Goal: Task Accomplishment & Management: Complete application form

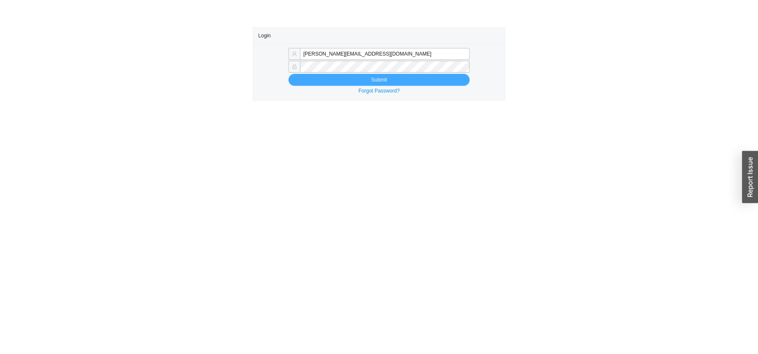
type input "[PERSON_NAME][EMAIL_ADDRESS][DOMAIN_NAME]"
click at [300, 77] on button "Submit" at bounding box center [378, 80] width 181 height 12
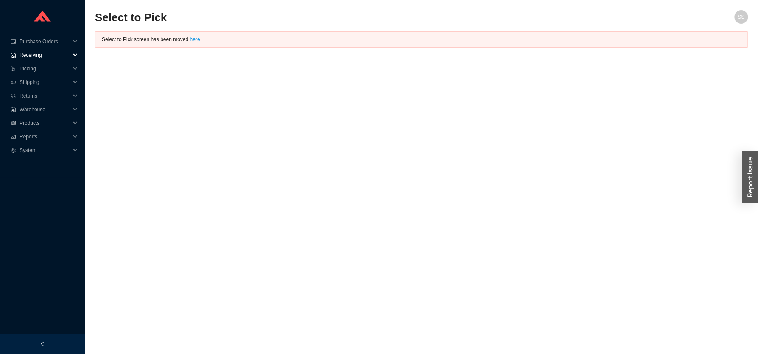
click at [43, 53] on span "Receiving" at bounding box center [45, 55] width 51 height 14
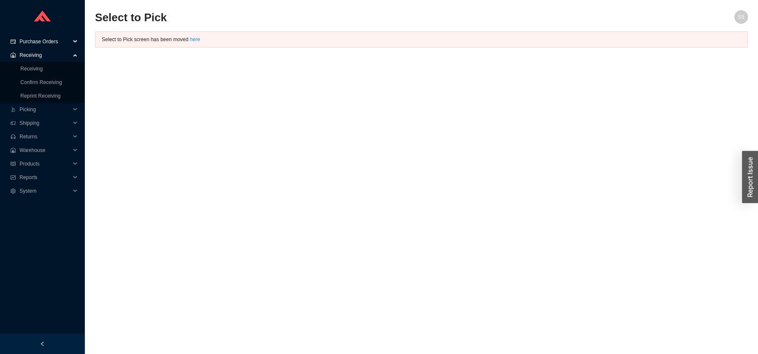
click at [49, 40] on span "Purchase Orders" at bounding box center [45, 42] width 51 height 14
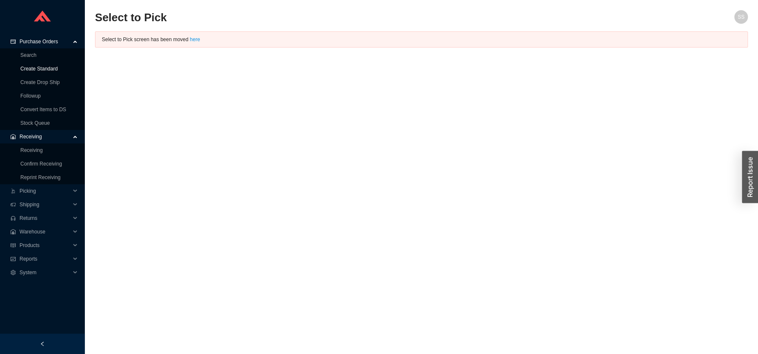
click at [32, 70] on link "Create Standard" at bounding box center [38, 69] width 37 height 6
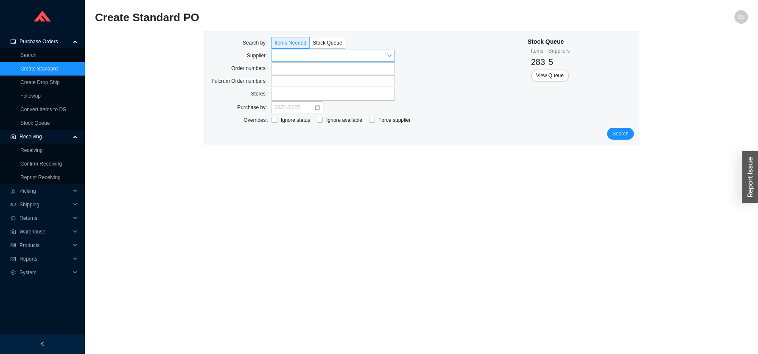
click at [288, 59] on input "search" at bounding box center [330, 55] width 112 height 11
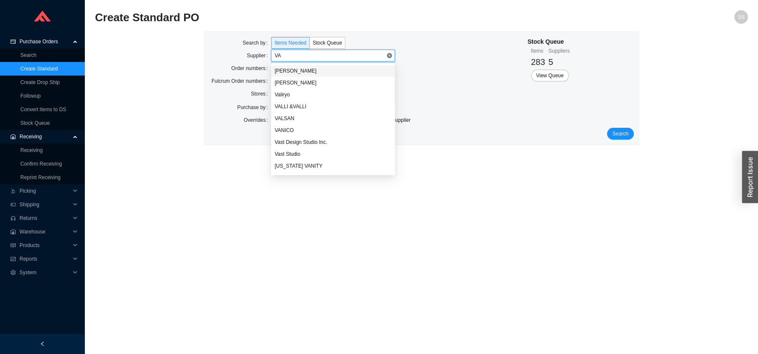
type input "VAN"
click at [304, 70] on div "VANICO" at bounding box center [332, 71] width 117 height 8
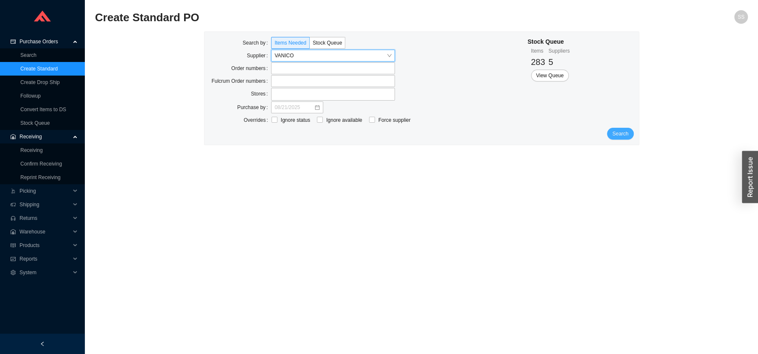
click at [625, 138] on span "Search" at bounding box center [620, 133] width 16 height 8
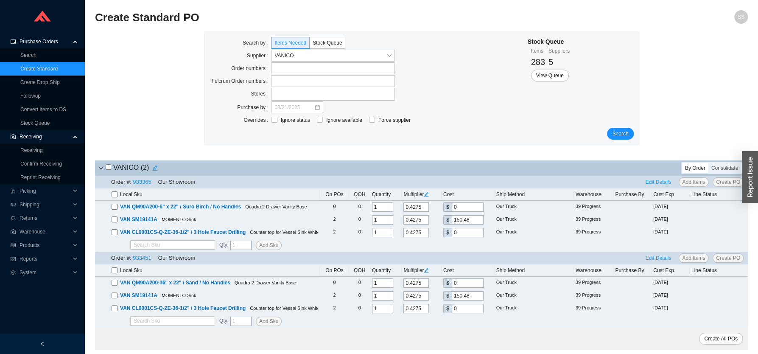
click at [106, 170] on input "checkbox" at bounding box center [109, 167] width 6 height 6
checkbox input "true"
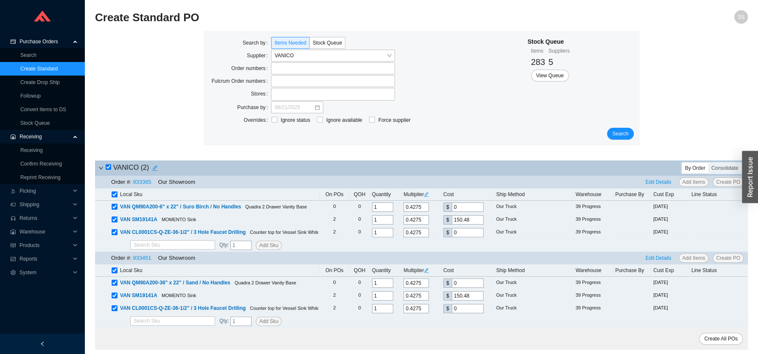
checkbox input "true"
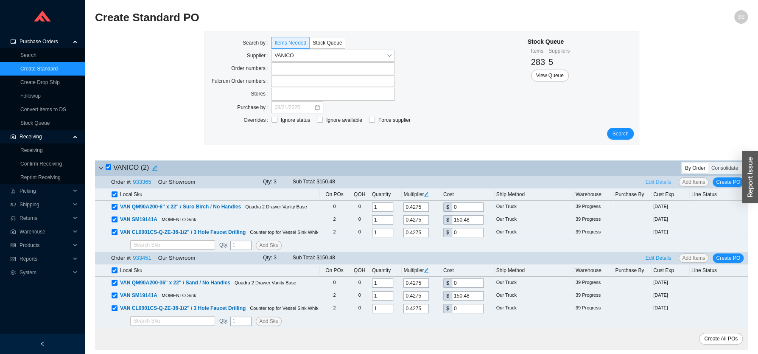
click at [665, 180] on span "Edit Details" at bounding box center [659, 182] width 26 height 8
select select "5"
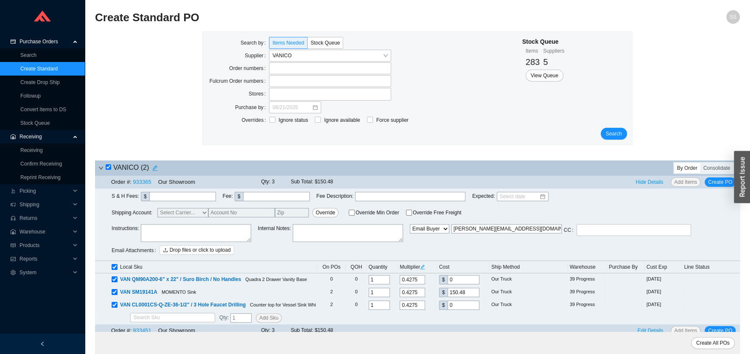
click at [198, 231] on textarea at bounding box center [196, 233] width 110 height 18
paste textarea "(QUOTE 369-854 )"
type textarea "(QUOTE 369-854 )"
drag, startPoint x: 200, startPoint y: 229, endPoint x: 154, endPoint y: 227, distance: 45.4
click at [141, 224] on textarea "(QUOTE 369-854 )" at bounding box center [196, 233] width 110 height 18
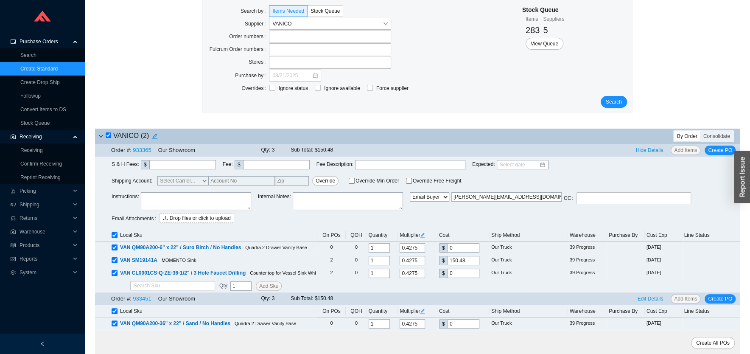
scroll to position [68, 0]
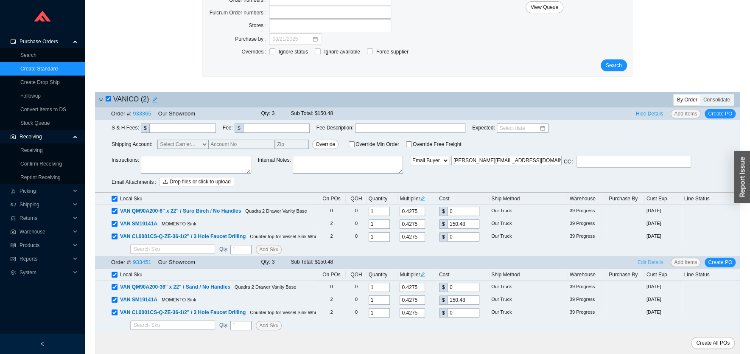
click at [655, 263] on span "Edit Details" at bounding box center [651, 262] width 26 height 8
select select "5"
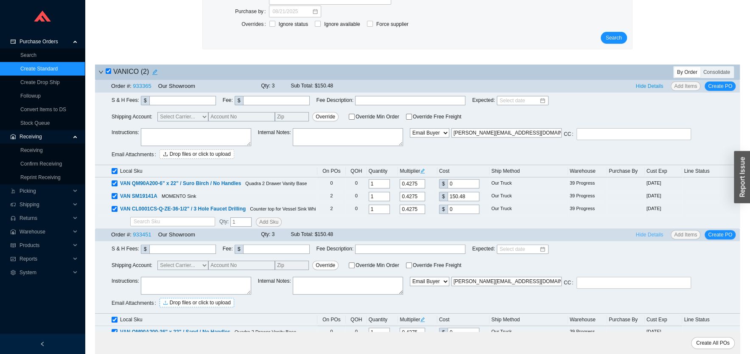
scroll to position [114, 0]
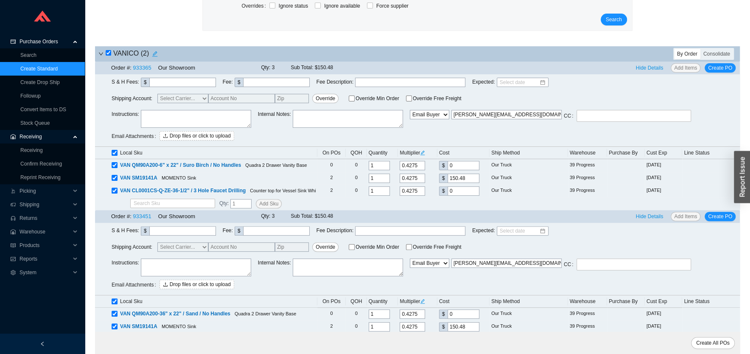
click at [170, 268] on textarea at bounding box center [196, 267] width 110 height 18
paste textarea "(QUOTE 369-854 )"
type textarea "(QUOTE 369-854 )"
click at [188, 121] on textarea at bounding box center [196, 119] width 110 height 18
paste textarea "(QUOTE 369-854 )"
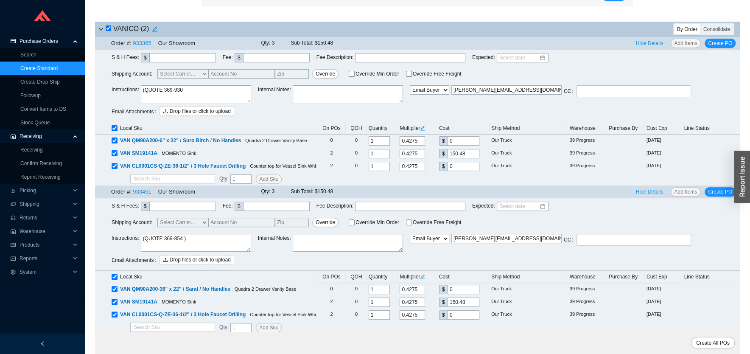
scroll to position [139, 0]
type textarea "(QUOTE 369-930"
click at [410, 233] on select "Email Email Buyer EDI Do Not Send" at bounding box center [429, 237] width 39 height 9
select select "4"
click option "Email" at bounding box center [0, 0] width 0 height 0
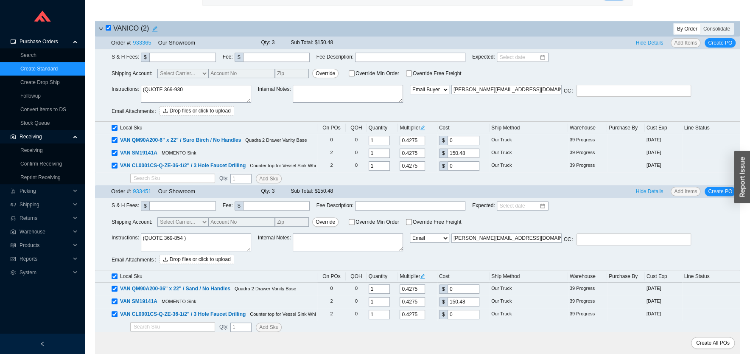
type input "[EMAIL_ADDRESS][DOMAIN_NAME]"
click at [410, 85] on select "Email Email Buyer EDI Do Not Send" at bounding box center [429, 89] width 39 height 9
select select "4"
click option "Email" at bounding box center [0, 0] width 0 height 0
type input "[EMAIL_ADDRESS][DOMAIN_NAME]"
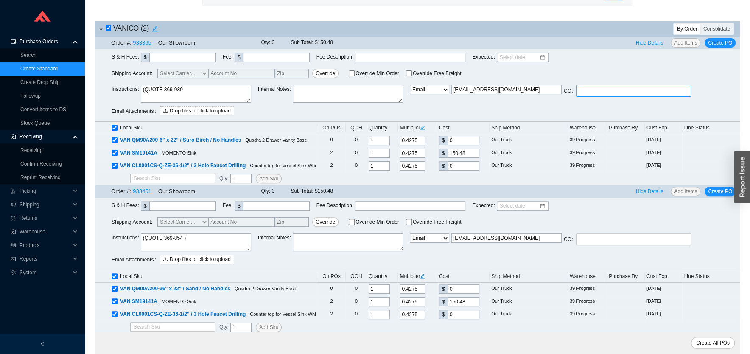
click at [585, 92] on label at bounding box center [634, 91] width 114 height 12
click at [584, 92] on input at bounding box center [581, 90] width 6 height 9
type input "AM"
click at [591, 91] on label "AM" at bounding box center [634, 91] width 114 height 13
click at [599, 91] on input "AM" at bounding box center [602, 90] width 6 height 9
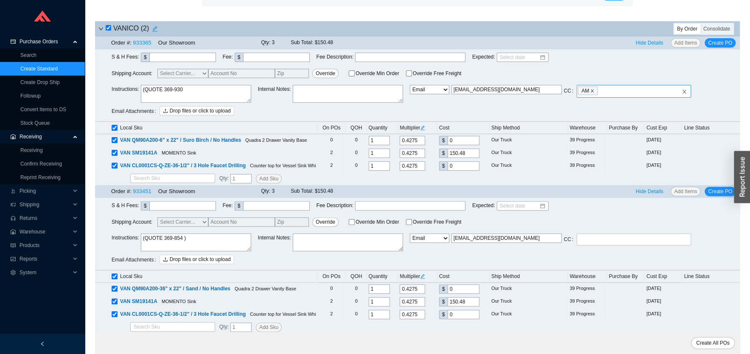
click at [591, 91] on icon "close" at bounding box center [592, 91] width 4 height 4
click at [599, 91] on input "AM" at bounding box center [602, 90] width 6 height 9
click at [596, 87] on label at bounding box center [634, 91] width 114 height 12
click at [584, 87] on input at bounding box center [581, 90] width 6 height 9
click at [583, 238] on label at bounding box center [634, 239] width 114 height 12
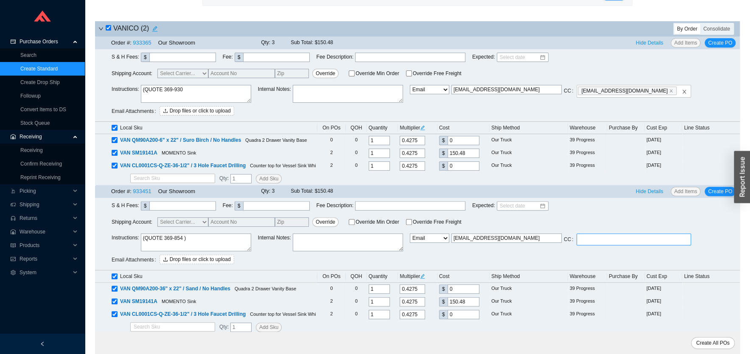
click at [592, 235] on label at bounding box center [634, 239] width 114 height 12
click at [584, 235] on input at bounding box center [581, 239] width 6 height 9
click at [714, 339] on span "Create All POs" at bounding box center [713, 343] width 34 height 8
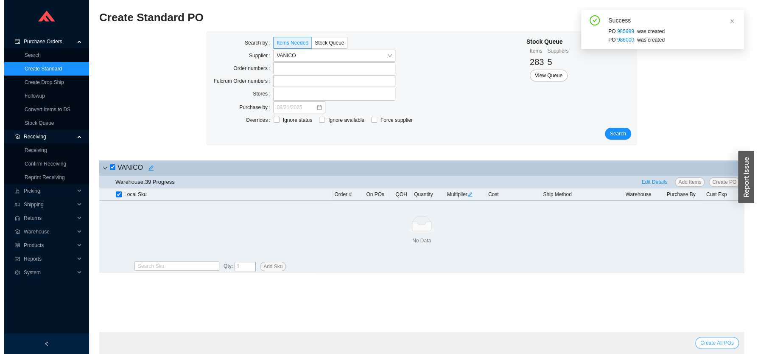
scroll to position [0, 0]
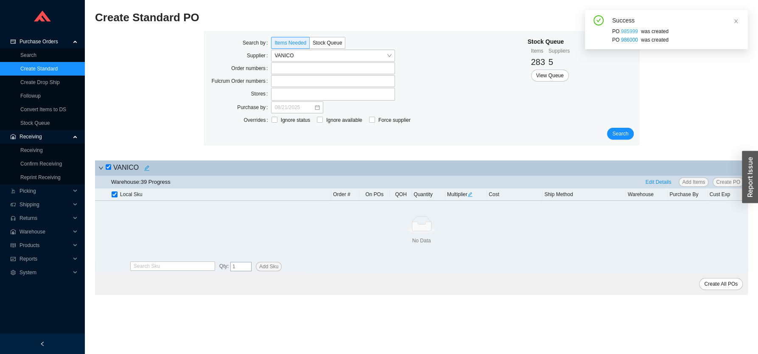
click at [630, 31] on link "985999" at bounding box center [629, 31] width 17 height 6
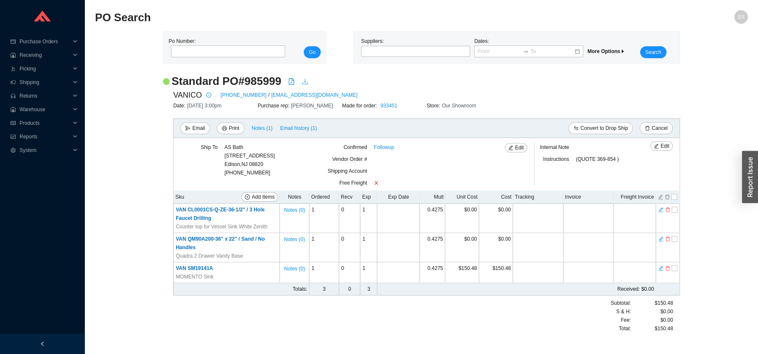
click at [304, 81] on icon "download" at bounding box center [305, 81] width 7 height 7
